Goal: Navigation & Orientation: Find specific page/section

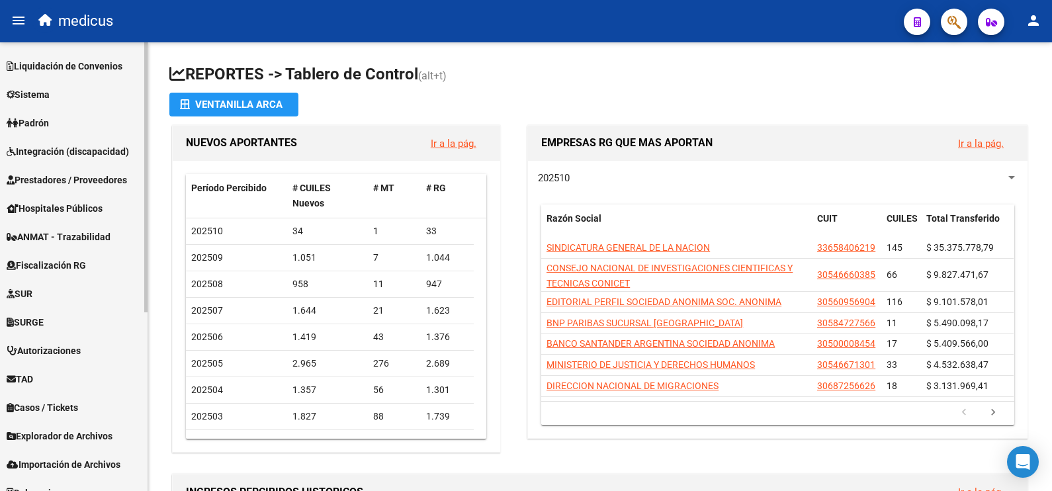
scroll to position [296, 0]
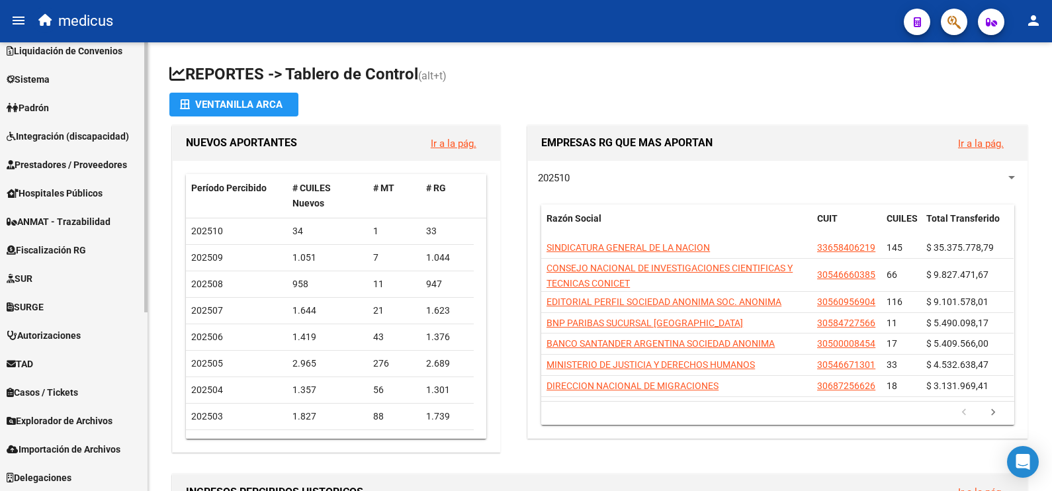
click at [67, 435] on link "Importación de Archivos" at bounding box center [74, 449] width 148 height 28
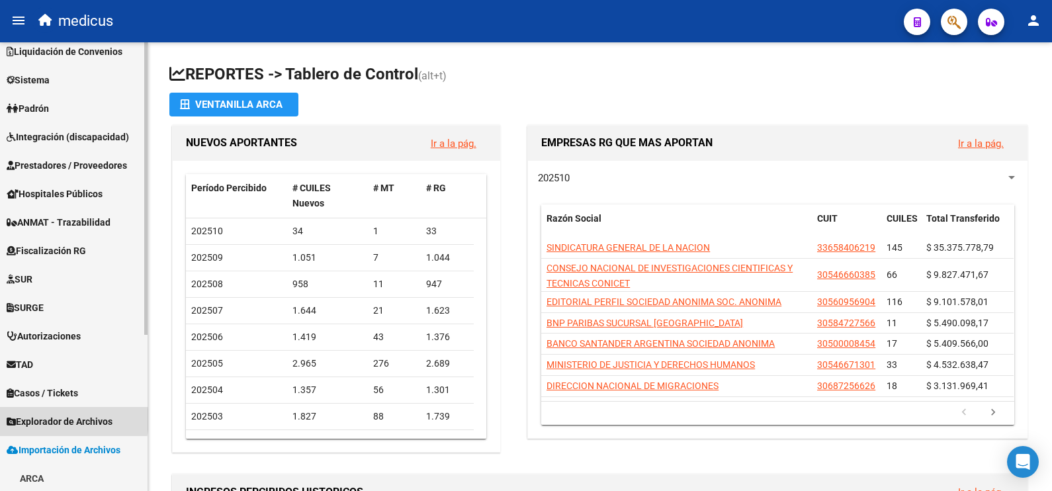
click at [62, 419] on span "Explorador de Archivos" at bounding box center [60, 421] width 106 height 15
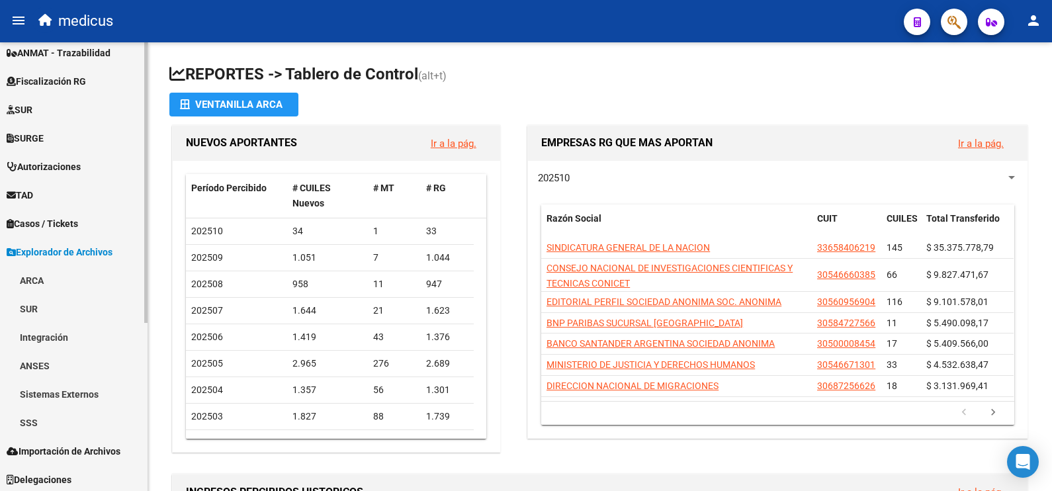
scroll to position [267, 0]
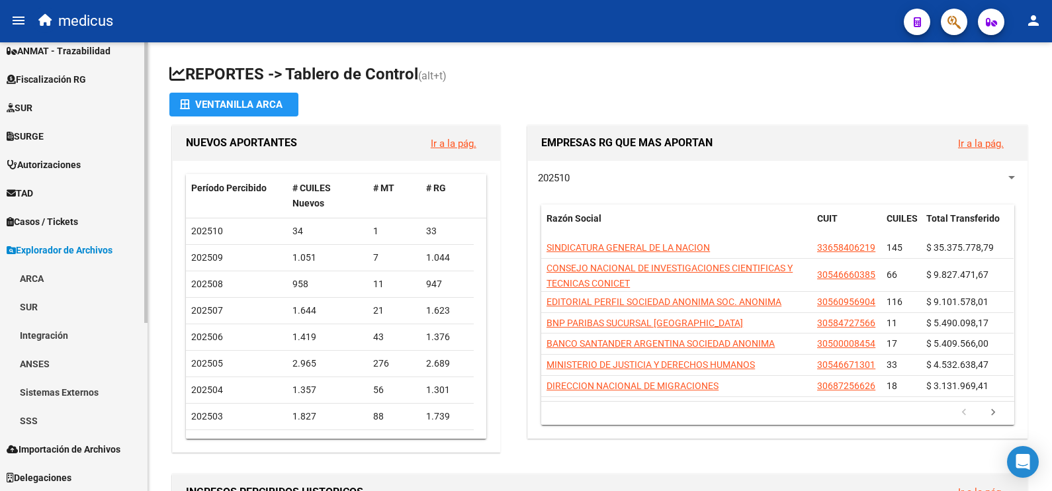
click at [42, 283] on link "ARCA" at bounding box center [74, 278] width 148 height 28
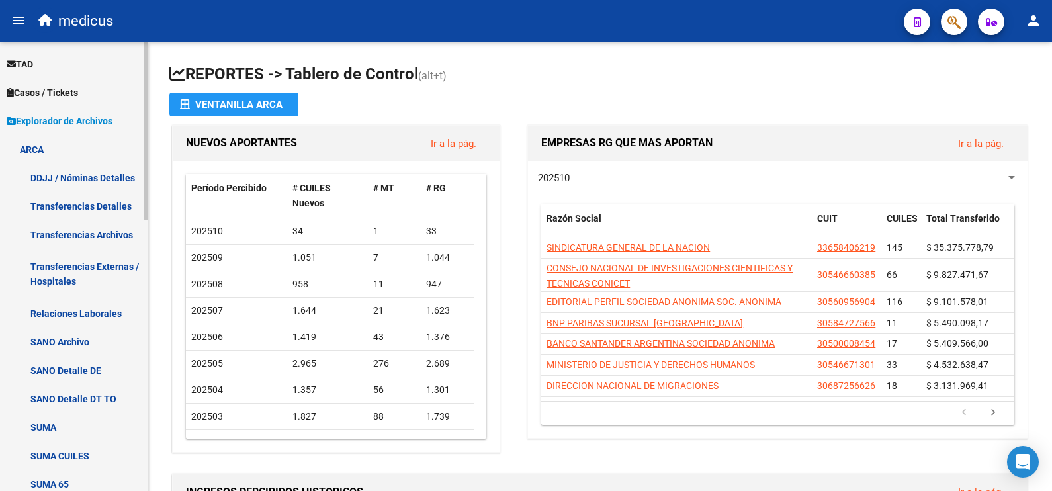
scroll to position [433, 0]
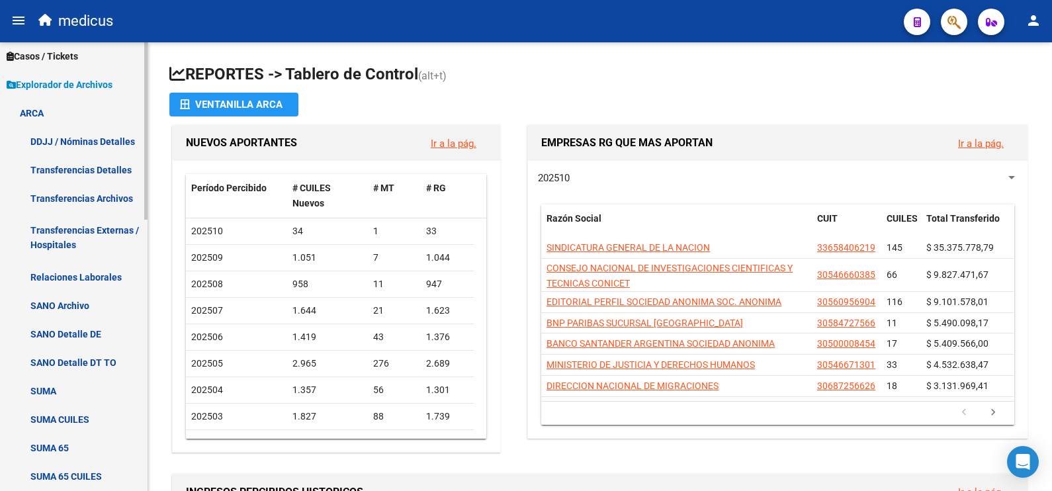
click at [71, 417] on link "SUMA CUILES" at bounding box center [74, 419] width 148 height 28
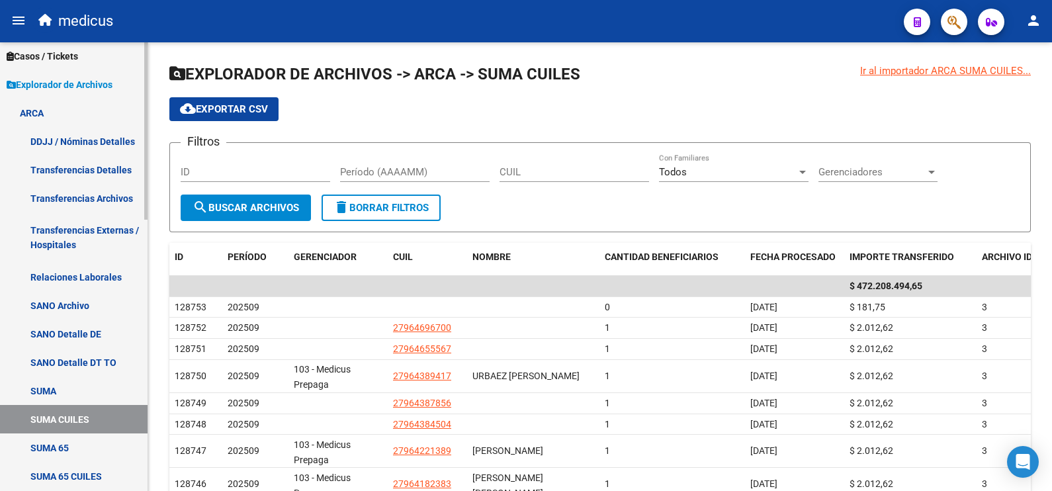
click at [59, 383] on link "SUMA" at bounding box center [74, 390] width 148 height 28
